Goal: Transaction & Acquisition: Subscribe to service/newsletter

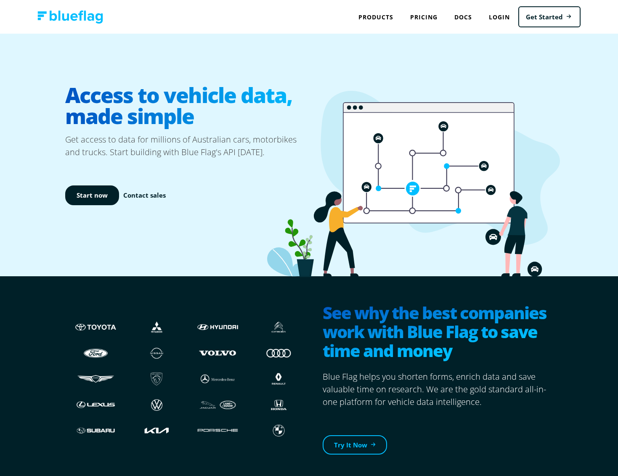
click at [191, 189] on div "Start now Contact sales" at bounding box center [187, 196] width 244 height 74
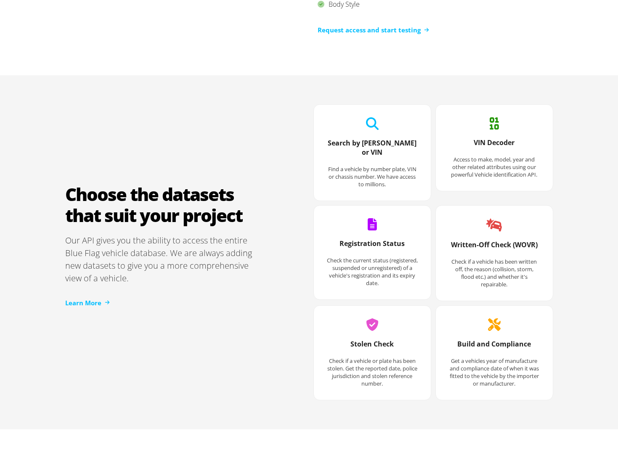
scroll to position [1033, 0]
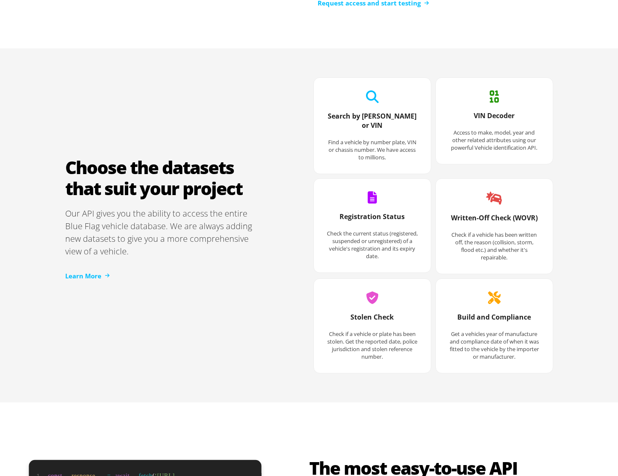
click at [396, 119] on h3 "Search by [PERSON_NAME] or VIN" at bounding box center [373, 125] width 92 height 27
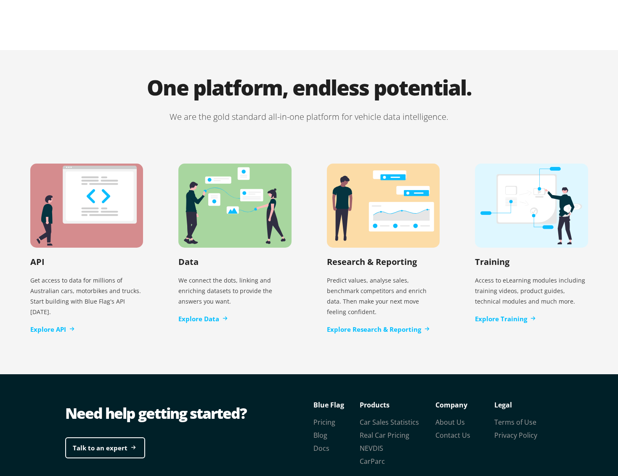
scroll to position [1629, 0]
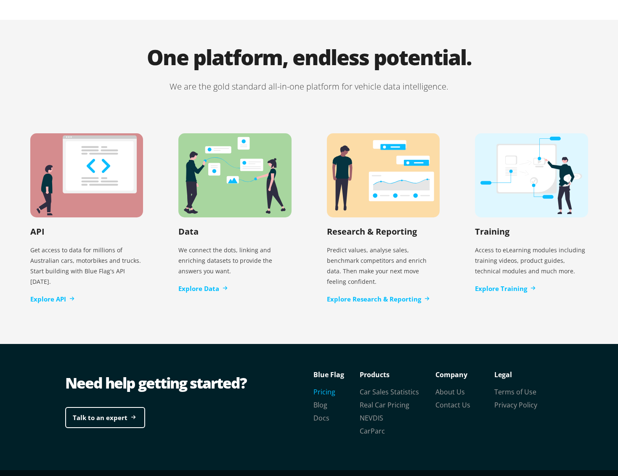
click at [333, 388] on link "Pricing" at bounding box center [325, 392] width 22 height 9
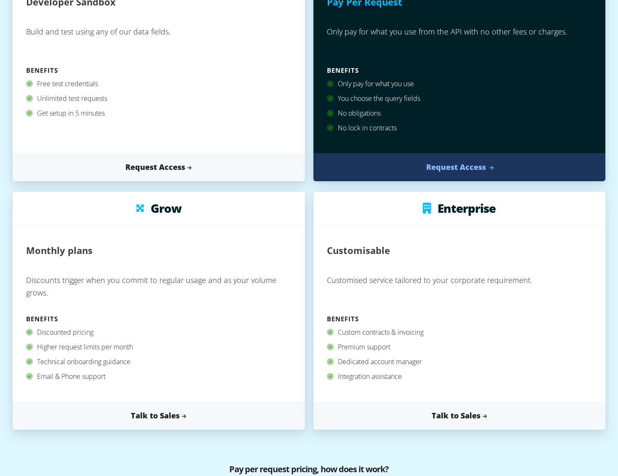
scroll to position [193, 0]
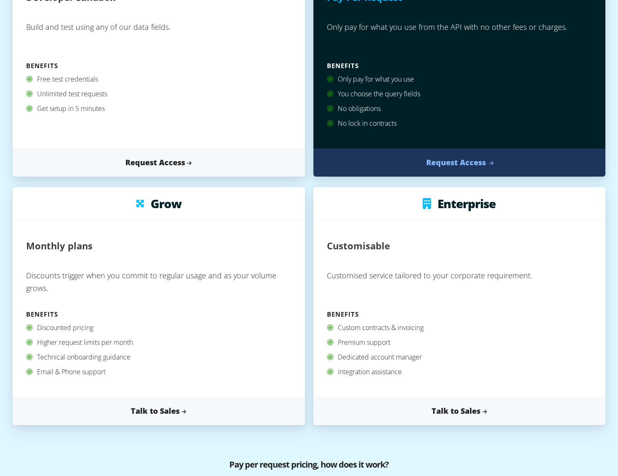
click at [431, 162] on link "Request Access" at bounding box center [460, 163] width 292 height 28
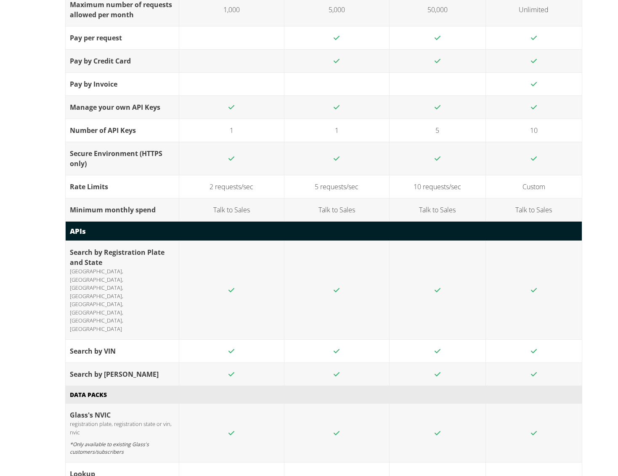
scroll to position [1135, 0]
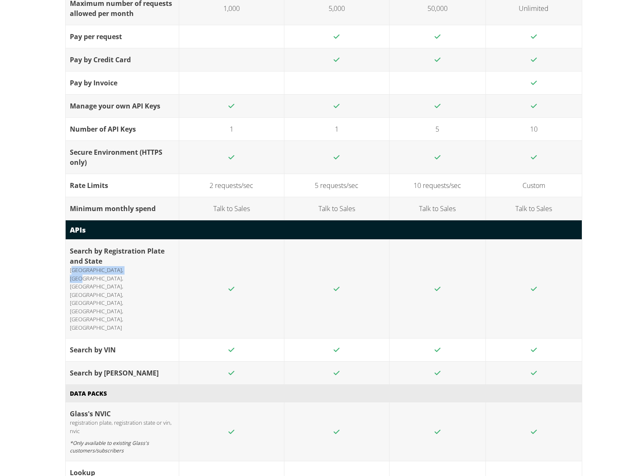
drag, startPoint x: 73, startPoint y: 271, endPoint x: 128, endPoint y: 268, distance: 55.2
click at [128, 268] on div "NSW, VIC, QLD, WA, SA, TAS, ACT, NT" at bounding box center [122, 299] width 105 height 66
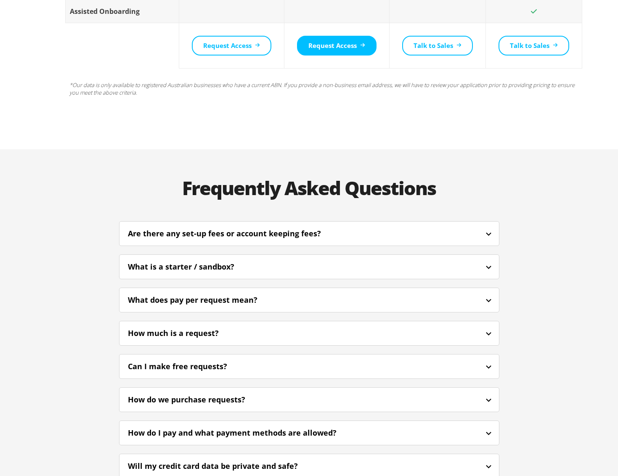
scroll to position [2192, 0]
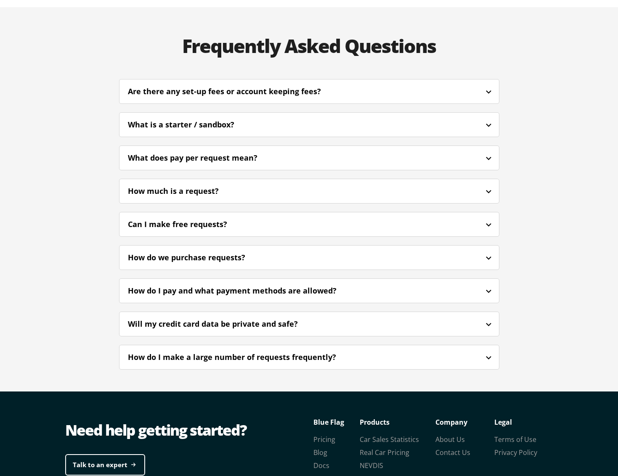
click at [90, 194] on div "Frequently Asked Questions Are there any set-up fees or account keeping fees? N…" at bounding box center [309, 199] width 505 height 385
